Goal: Information Seeking & Learning: Learn about a topic

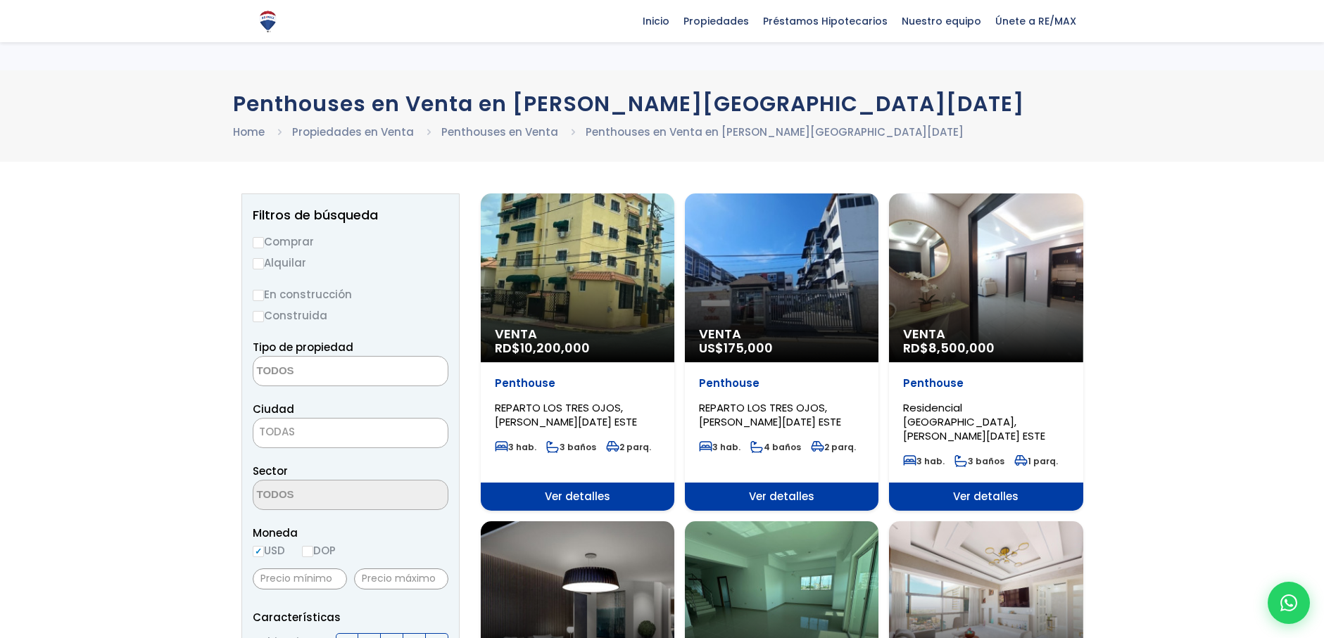
select select
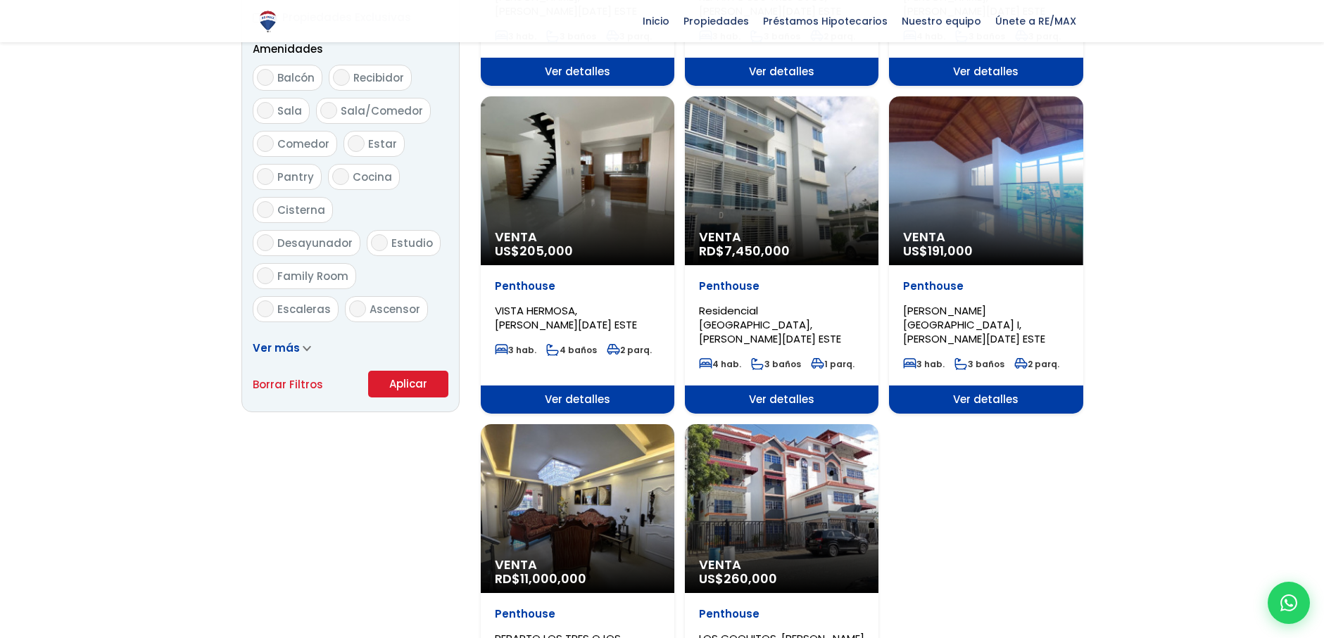
scroll to position [774, 0]
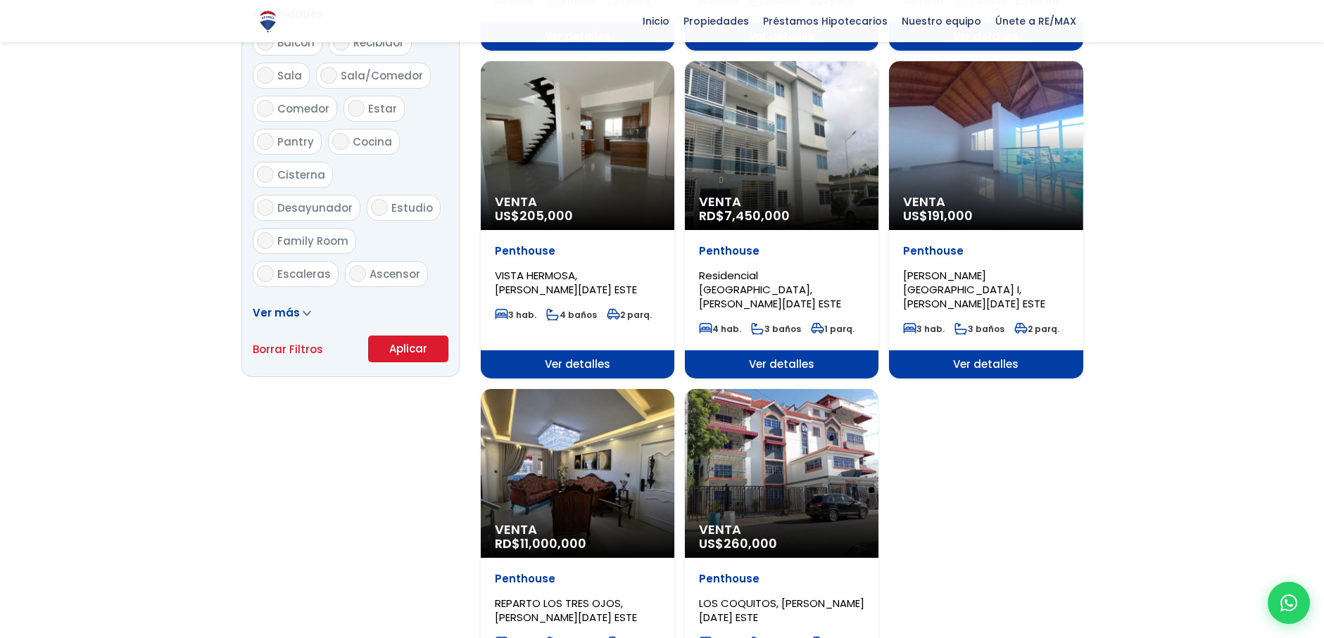
click at [591, 489] on div "Venta RD$ 11,000,000" at bounding box center [578, 473] width 194 height 169
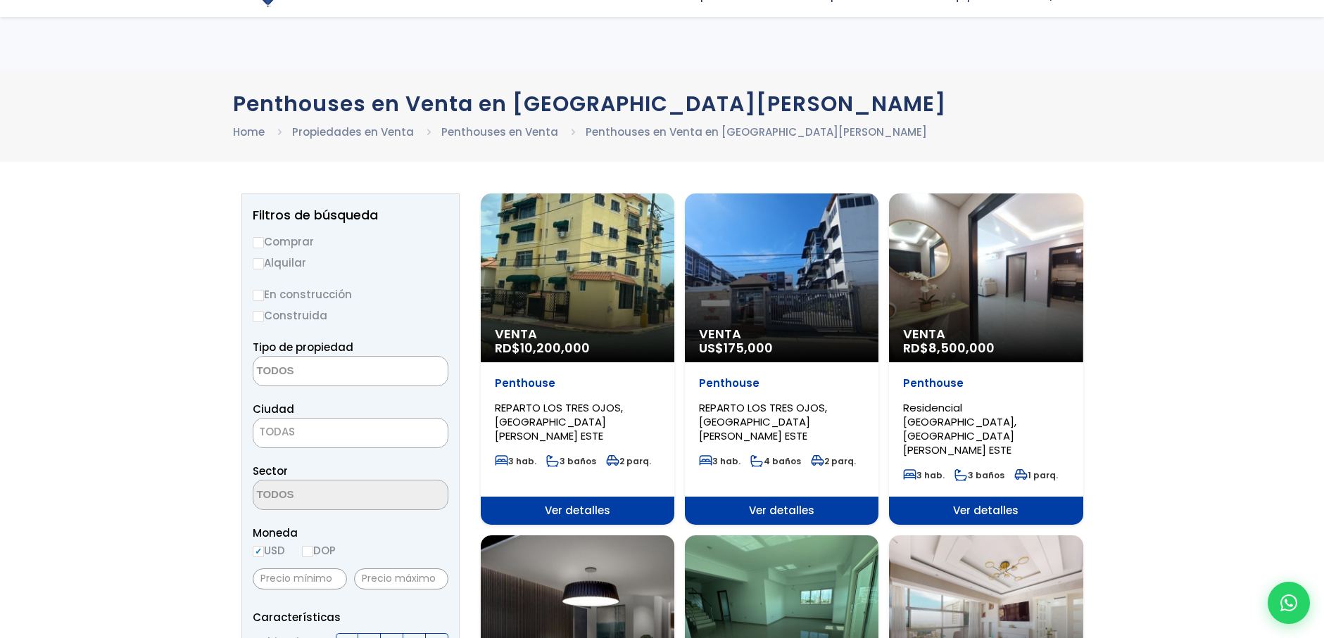
select select
